Goal: Task Accomplishment & Management: Complete application form

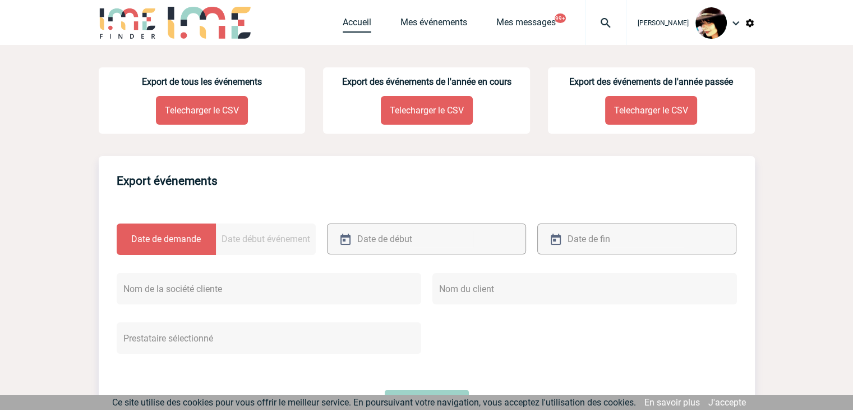
click at [351, 24] on link "Accueil" at bounding box center [357, 25] width 29 height 16
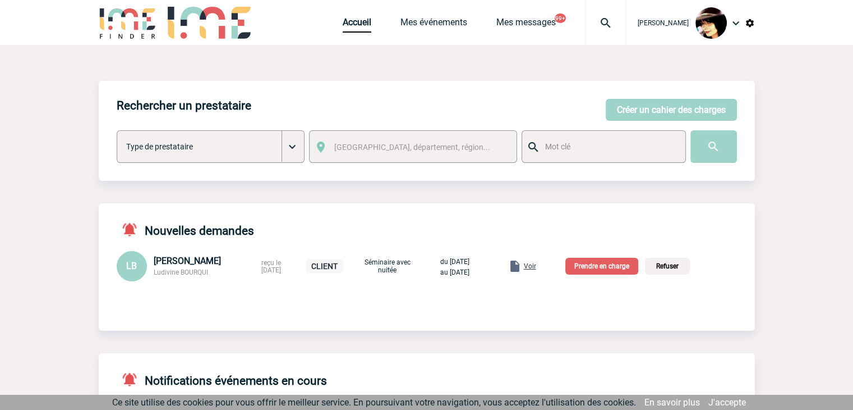
click at [536, 268] on span "Voir" at bounding box center [530, 266] width 12 height 8
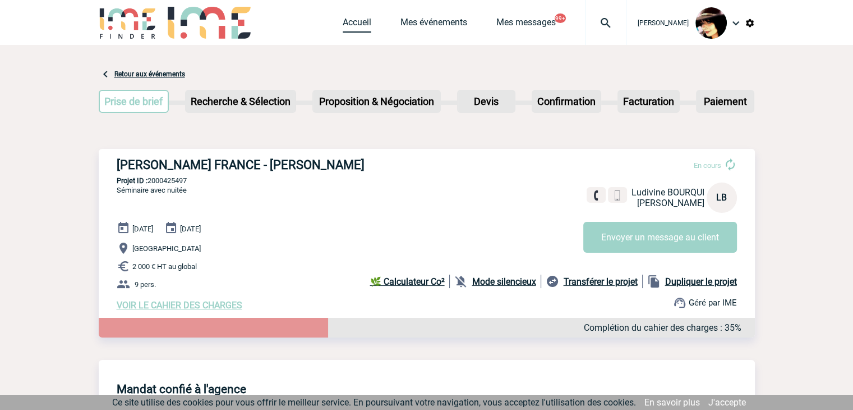
click at [343, 20] on link "Accueil" at bounding box center [357, 25] width 29 height 16
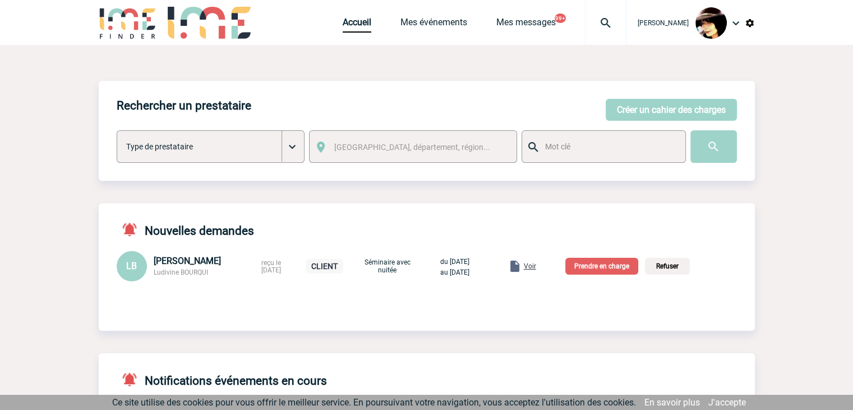
click at [600, 269] on p "Prendre en charge" at bounding box center [602, 266] width 73 height 17
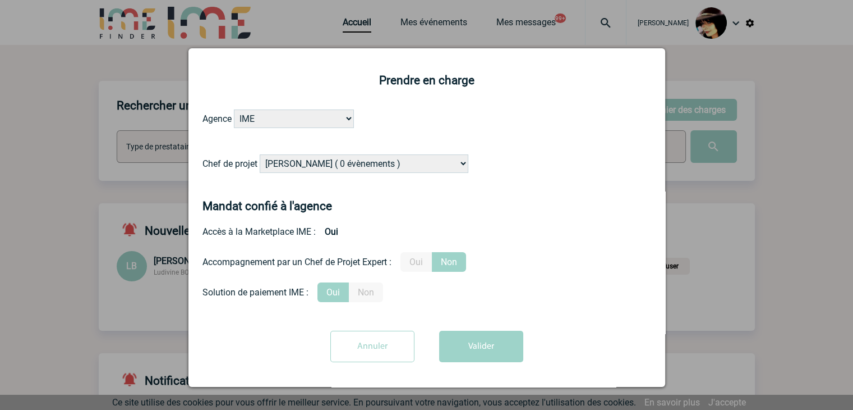
click at [376, 167] on select "[PERSON_NAME] ( 0 évènements ) [PERSON_NAME] ( 1196 évènements ) [PERSON_NAME] …" at bounding box center [364, 163] width 209 height 19
select select "132114"
drag, startPoint x: 382, startPoint y: 158, endPoint x: 393, endPoint y: 178, distance: 23.1
click at [382, 158] on select "Alizée VERLAGUET ( 0 évènements ) Anne GIRAUD ( 1196 évènements ) Anne-François…" at bounding box center [364, 163] width 209 height 19
click at [415, 265] on label "Oui" at bounding box center [416, 262] width 31 height 20
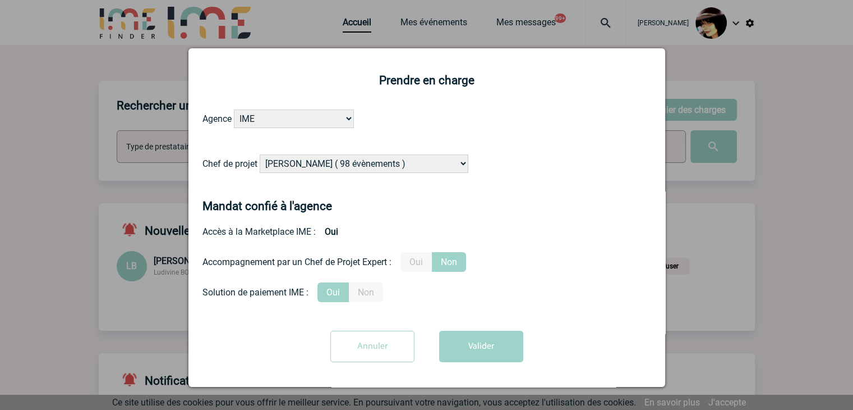
click at [0, 0] on input "Oui" at bounding box center [0, 0] width 0 height 0
click at [478, 346] on button "Valider" at bounding box center [481, 345] width 84 height 31
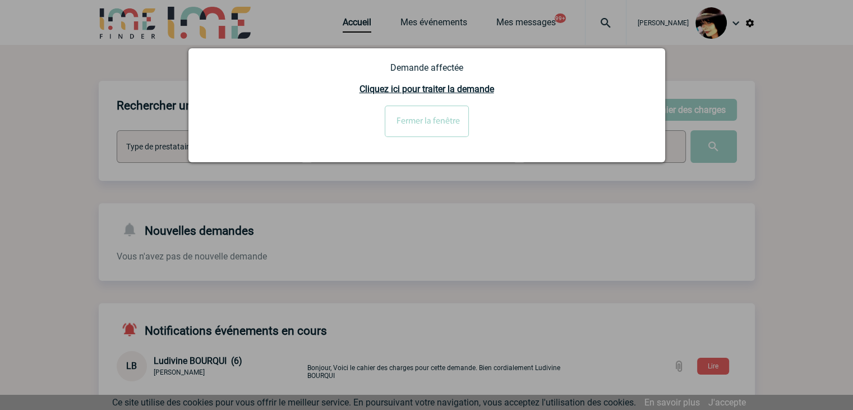
click at [409, 124] on input "Fermer la fenêtre" at bounding box center [427, 120] width 84 height 31
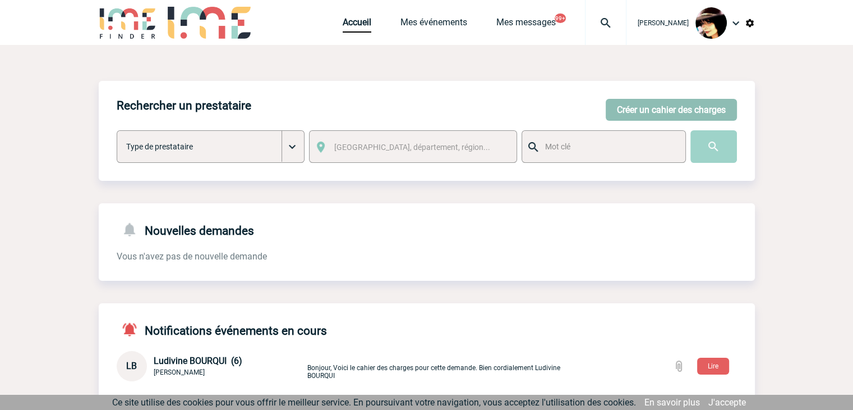
click at [631, 108] on button "Créer un cahier des charges" at bounding box center [671, 110] width 131 height 22
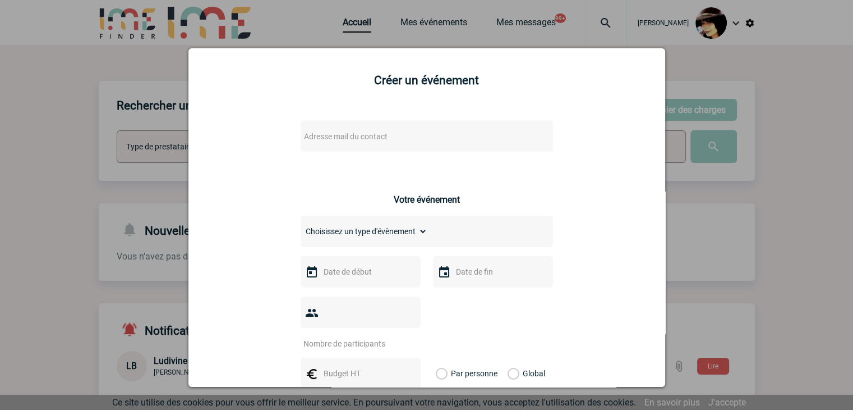
click at [381, 132] on span "Adresse mail du contact" at bounding box center [398, 136] width 196 height 16
type input "patxi.teillagorry@sanofi.com"
